Goal: Task Accomplishment & Management: Manage account settings

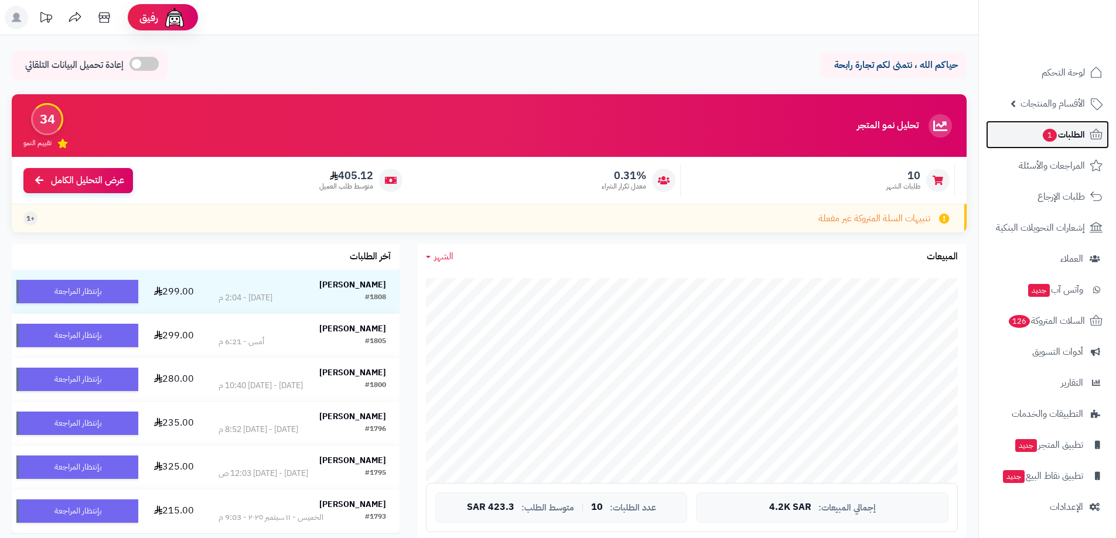
click at [1048, 147] on link "الطلبات 1" at bounding box center [1047, 135] width 123 height 28
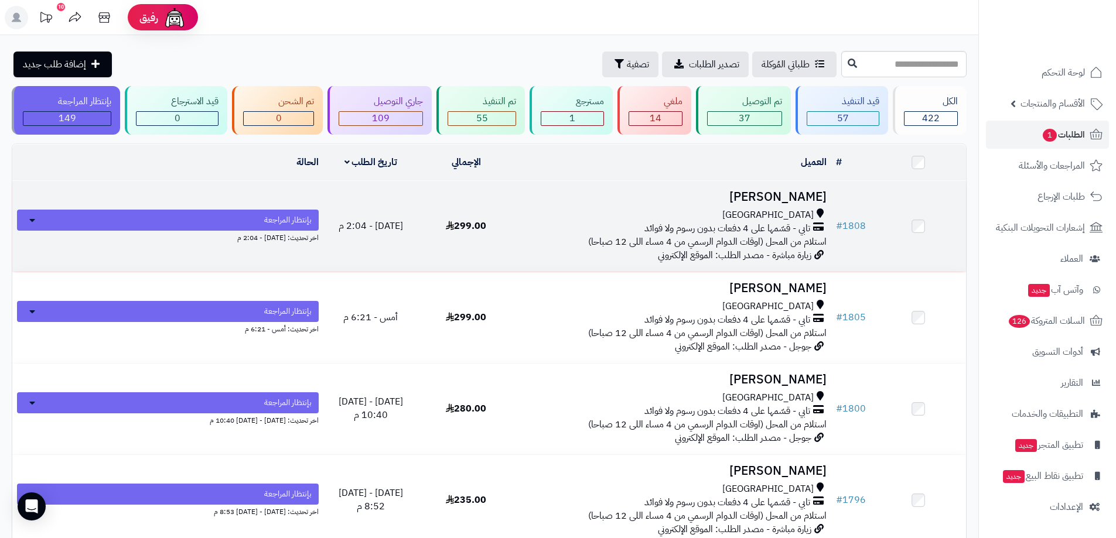
click at [778, 190] on h3 "Ranad Faraj" at bounding box center [672, 196] width 308 height 13
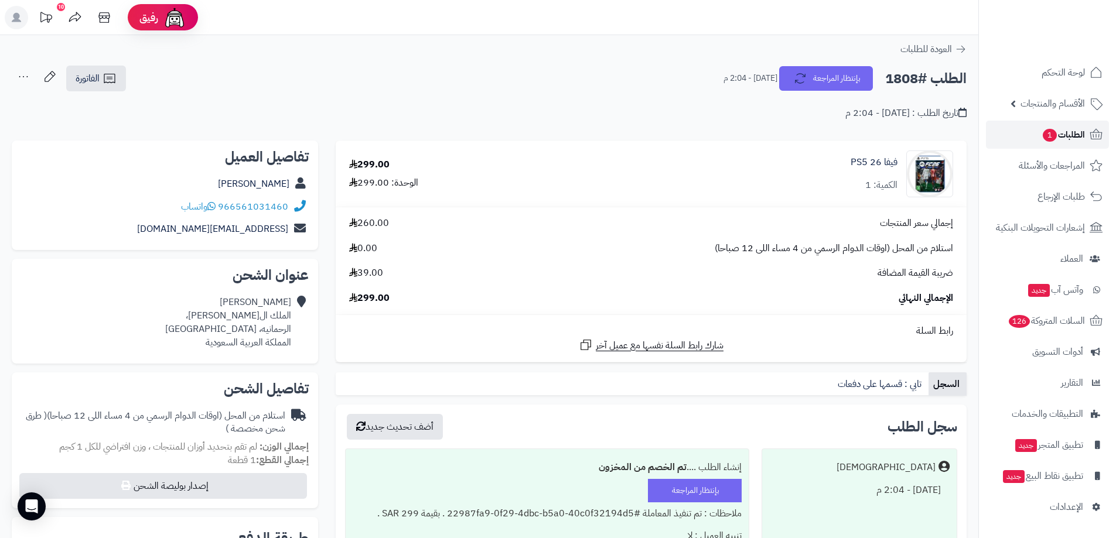
click at [1066, 142] on span "الطلبات 1" at bounding box center [1062, 135] width 43 height 16
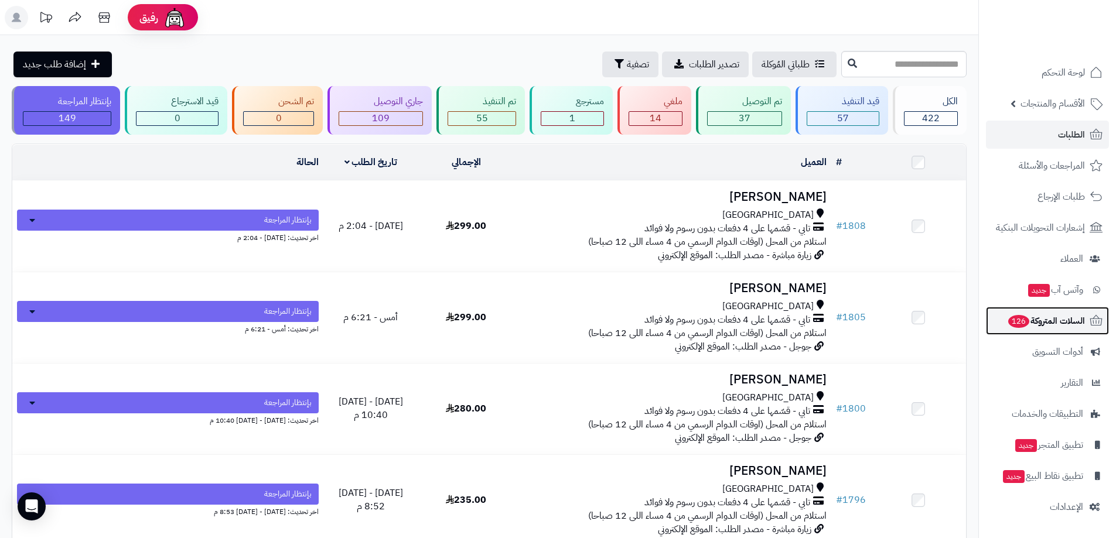
click at [1012, 326] on span "126" at bounding box center [1018, 321] width 21 height 13
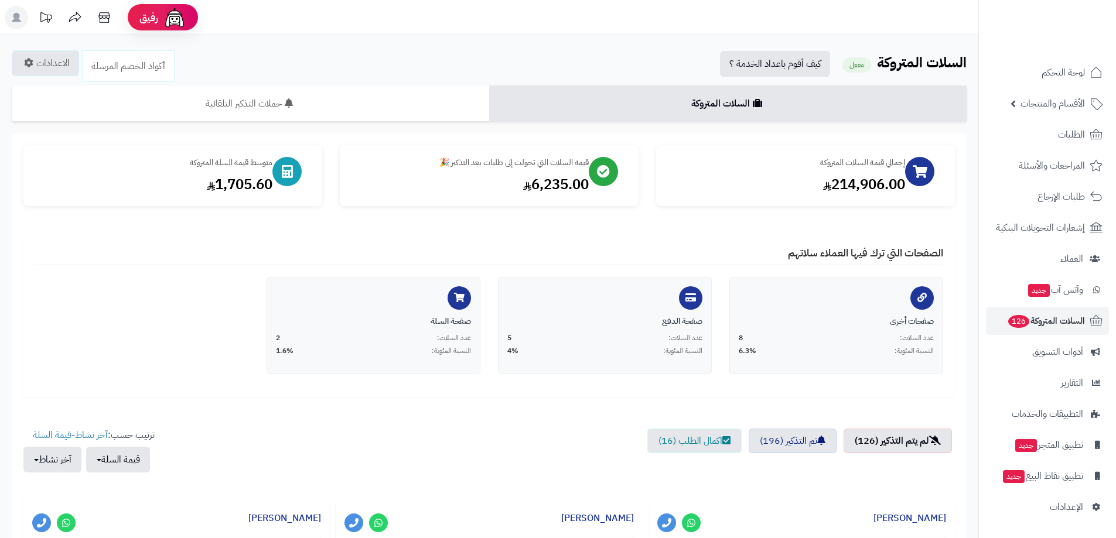
scroll to position [117, 0]
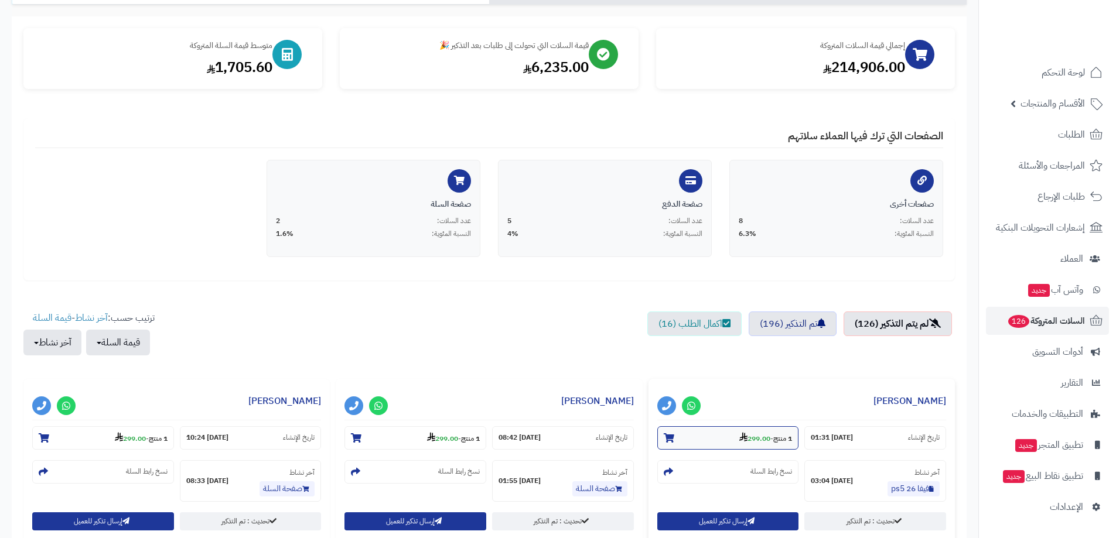
click at [747, 432] on small "1 منتج - 299.00" at bounding box center [765, 438] width 53 height 12
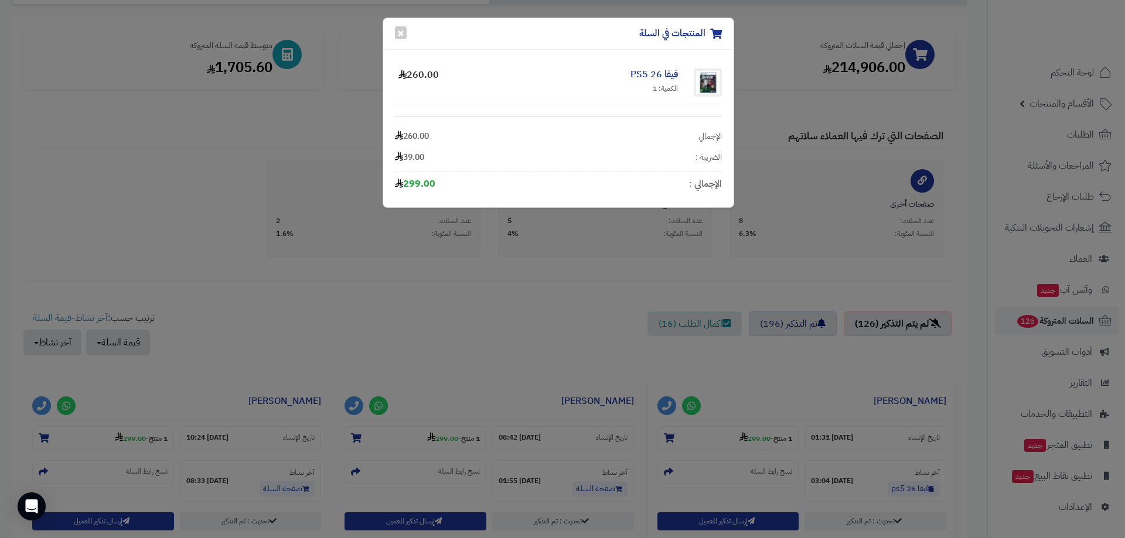
click at [689, 409] on div "المنتجات في السلة × فيفا 26 PS5 الكمية: 1 260.00 الإجمالي 260.00 الضريبة : 39.0…" at bounding box center [562, 269] width 1125 height 538
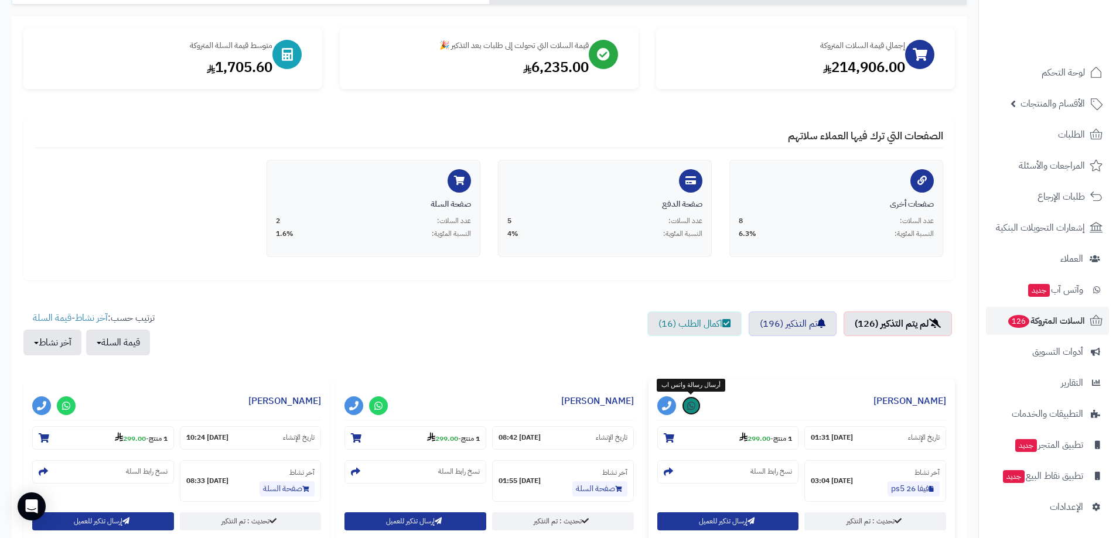
click at [689, 408] on icon at bounding box center [691, 405] width 8 height 9
click at [379, 406] on icon at bounding box center [378, 405] width 8 height 9
